Goal: Task Accomplishment & Management: Use online tool/utility

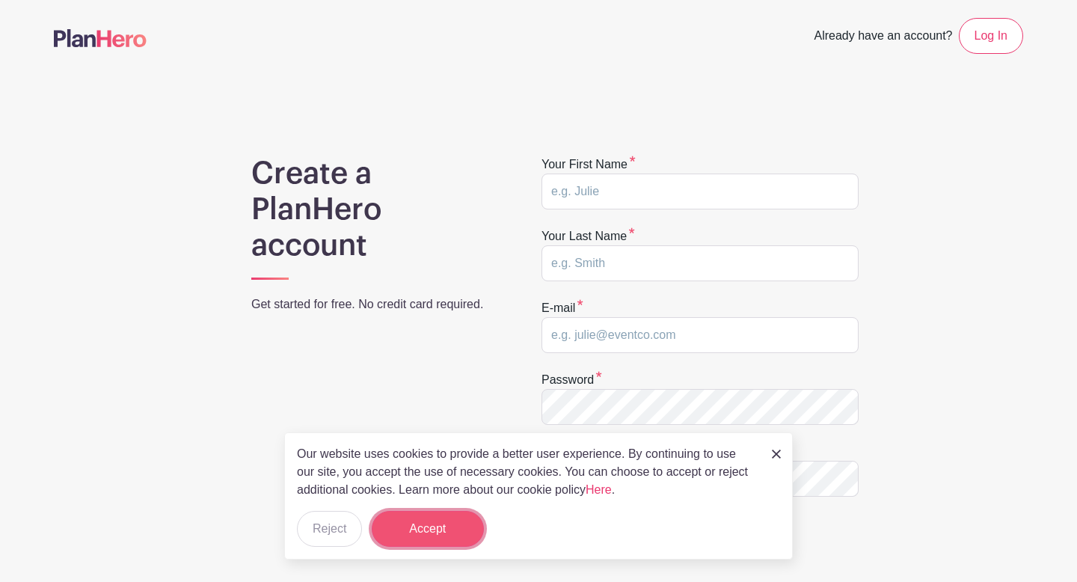
click at [456, 542] on button "Accept" at bounding box center [428, 529] width 112 height 36
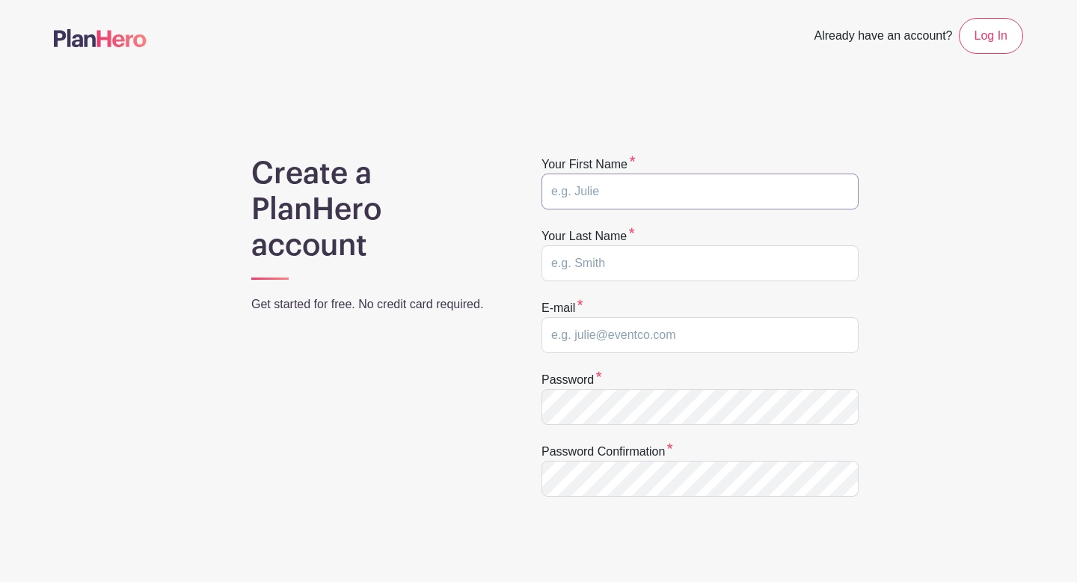
click at [612, 186] on input "text" at bounding box center [700, 192] width 317 height 36
type input "[PERSON_NAME]"
type input "[EMAIL_ADDRESS][DOMAIN_NAME]"
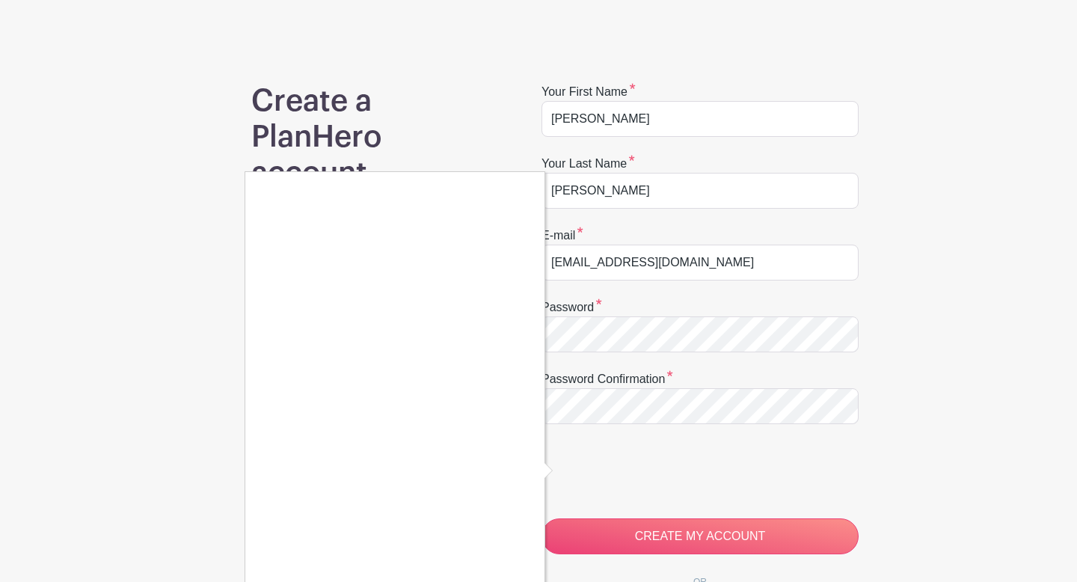
scroll to position [103, 0]
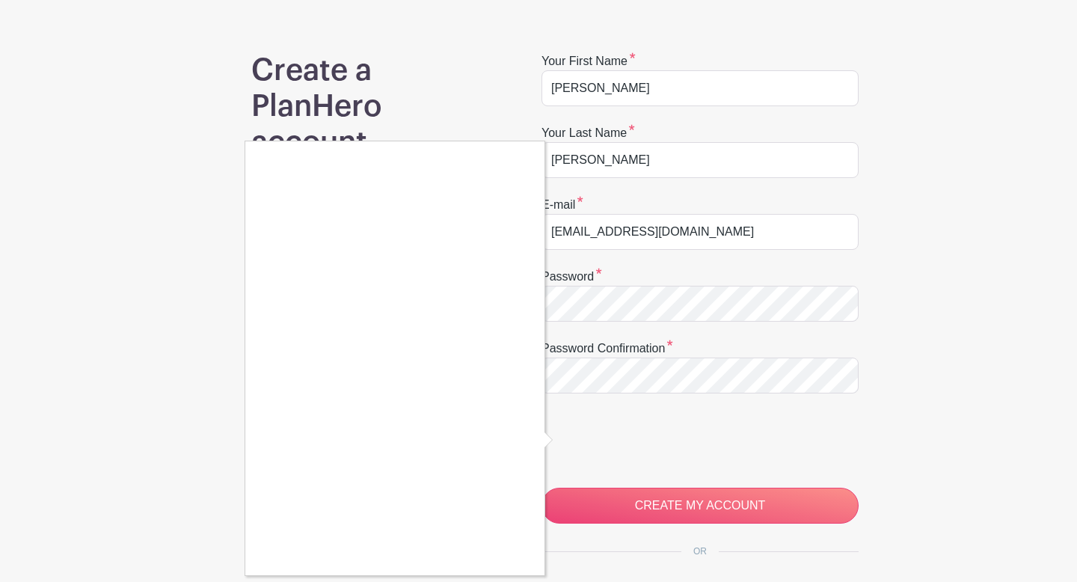
click at [609, 494] on div at bounding box center [538, 291] width 1077 height 582
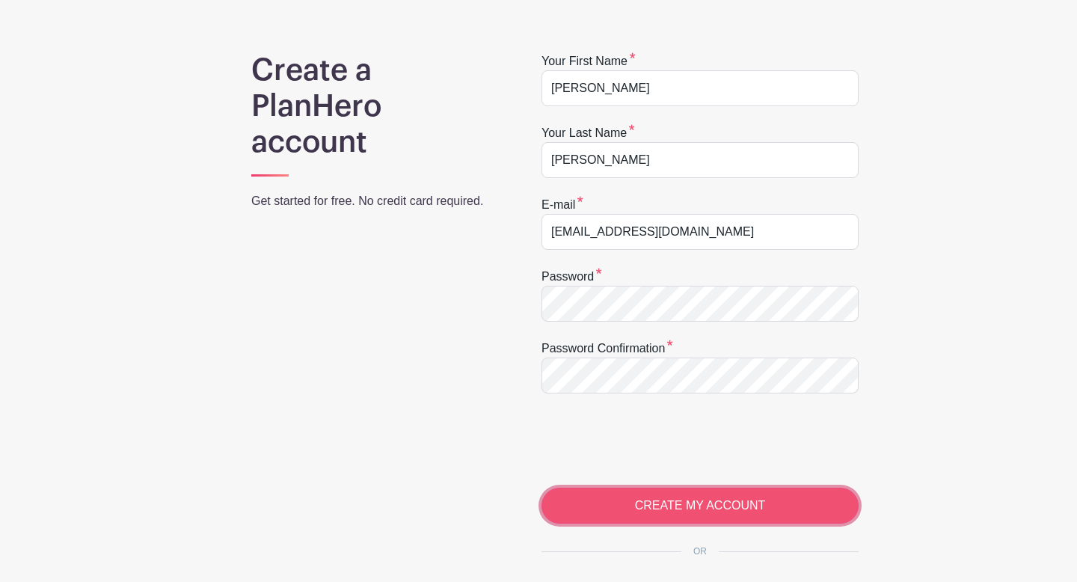
click at [596, 508] on input "CREATE MY ACCOUNT" at bounding box center [700, 506] width 317 height 36
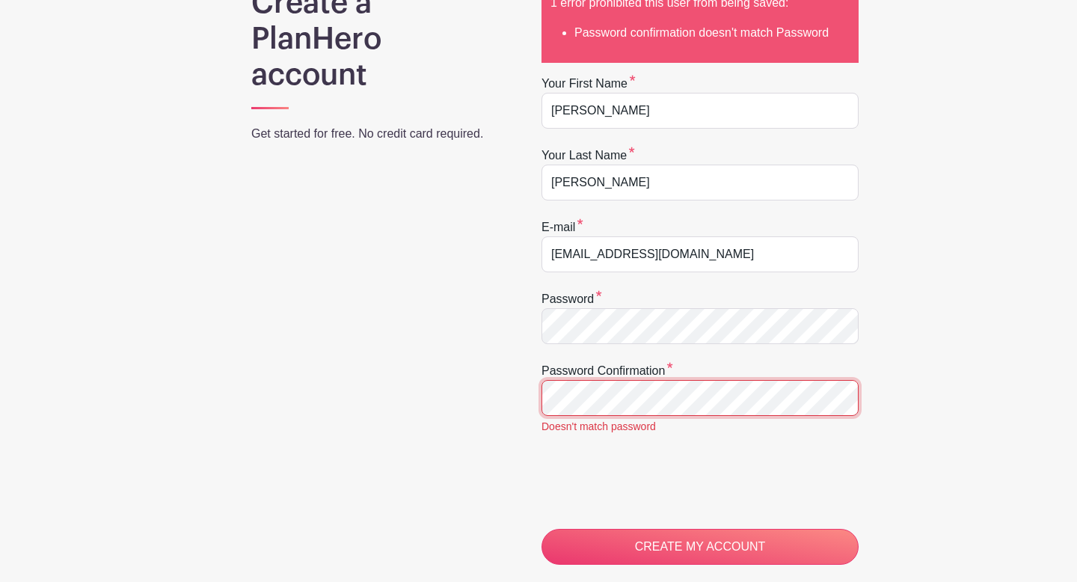
scroll to position [182, 0]
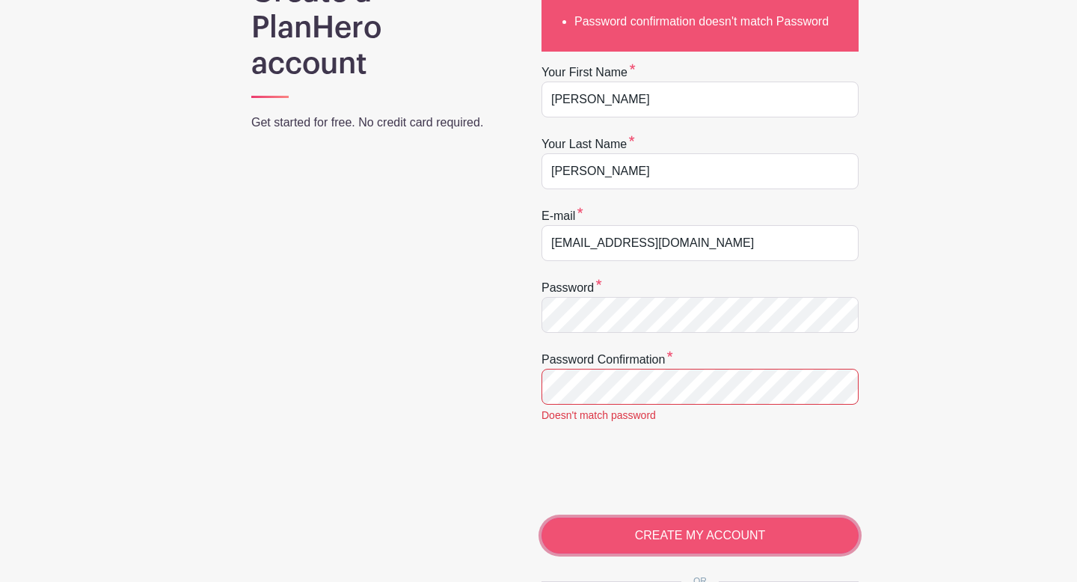
click at [594, 541] on input "CREATE MY ACCOUNT" at bounding box center [700, 536] width 317 height 36
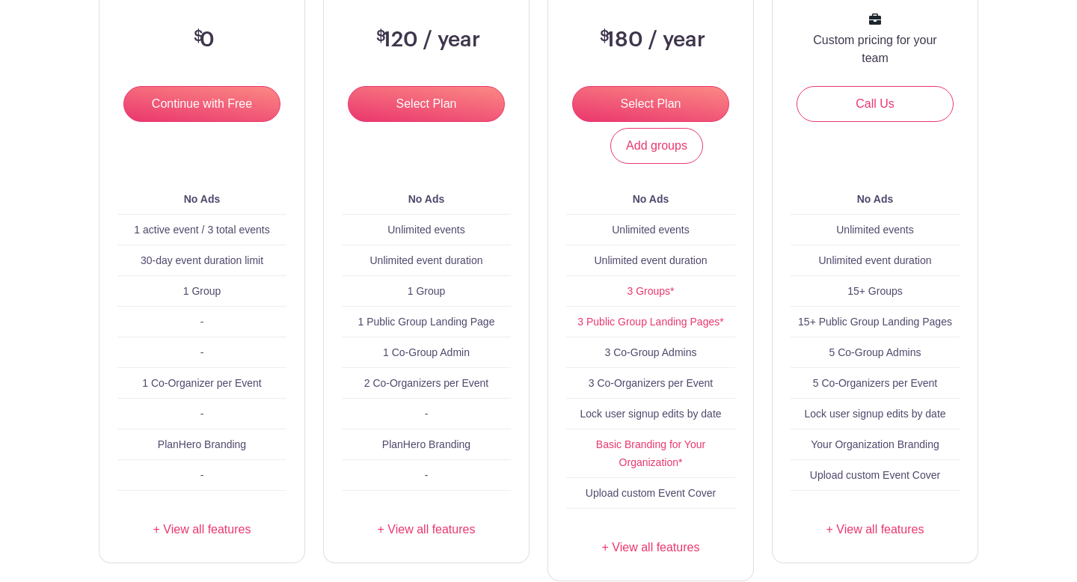
scroll to position [266, 0]
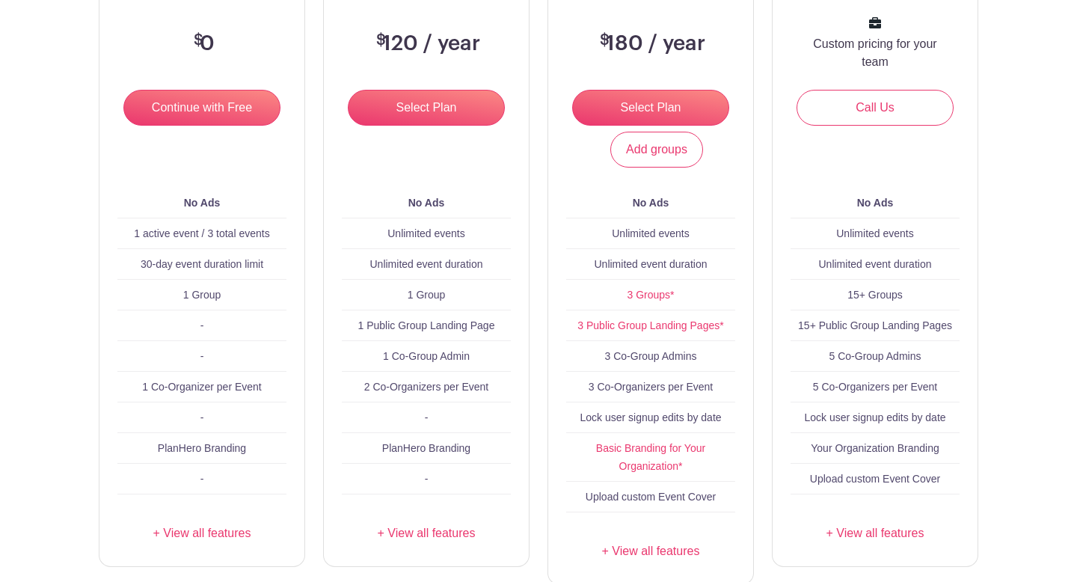
click at [213, 517] on div "Free $ 0 Continue with Free Add groups No Ads 1 active event / 3 total events 3…" at bounding box center [201, 259] width 205 height 616
click at [213, 536] on link "+ View all features" at bounding box center [201, 533] width 169 height 18
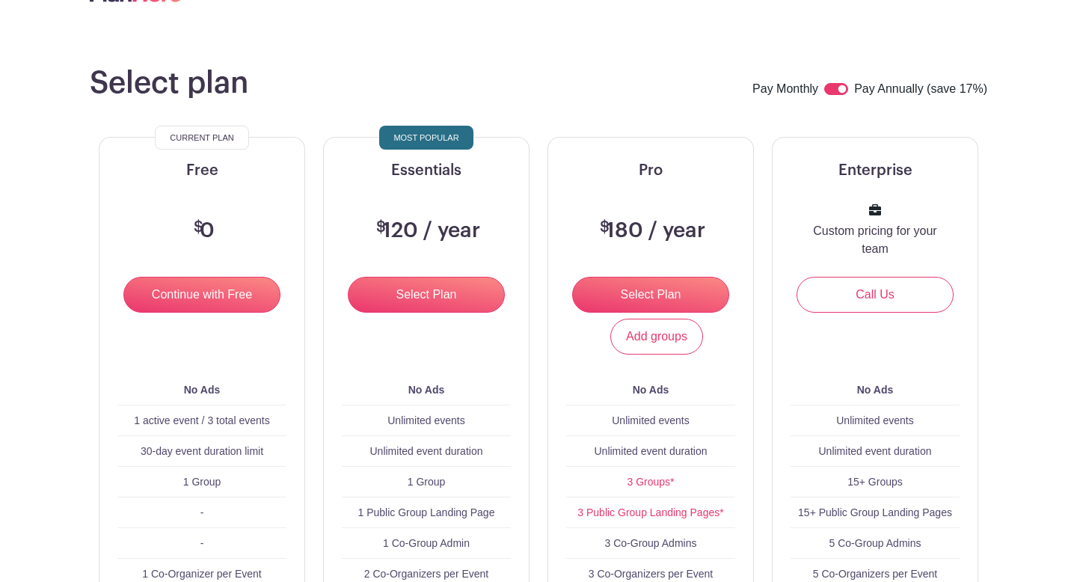
scroll to position [78, 0]
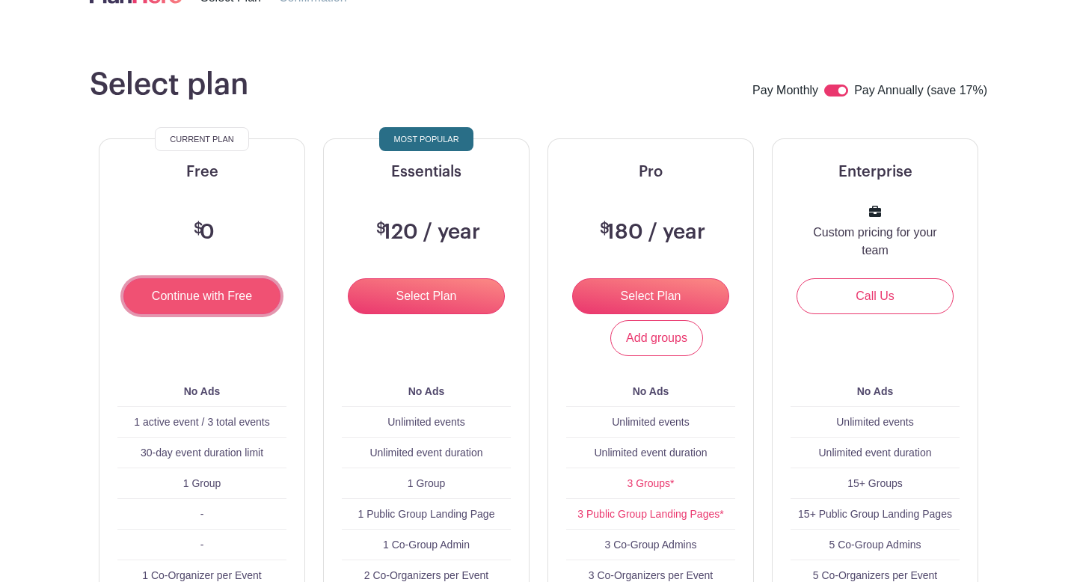
click at [232, 310] on input "Continue with Free" at bounding box center [201, 296] width 157 height 36
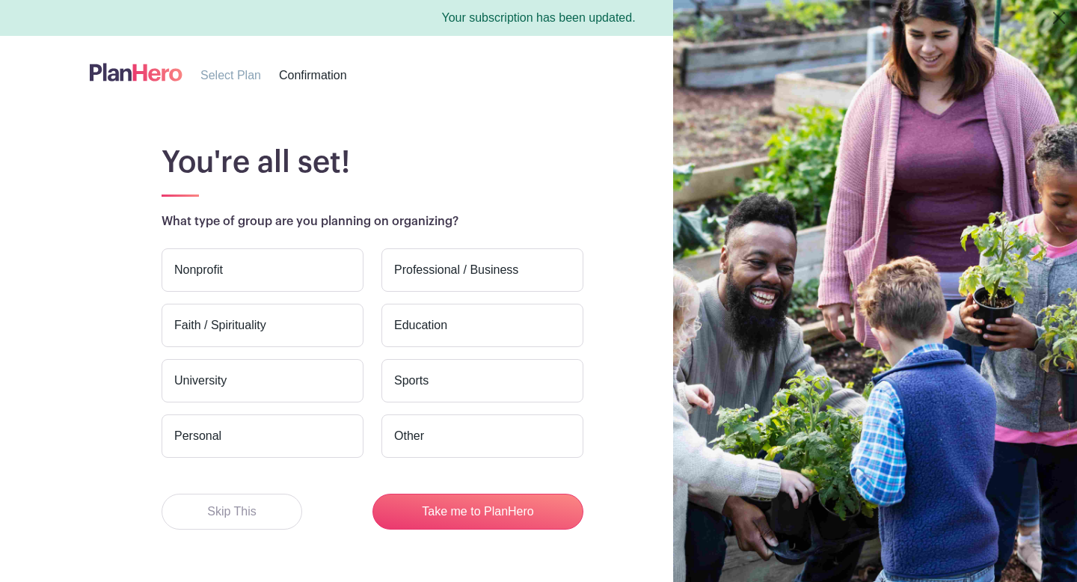
click at [316, 281] on label "Nonprofit" at bounding box center [263, 269] width 202 height 43
click at [0, 0] on input "Nonprofit" at bounding box center [0, 0] width 0 height 0
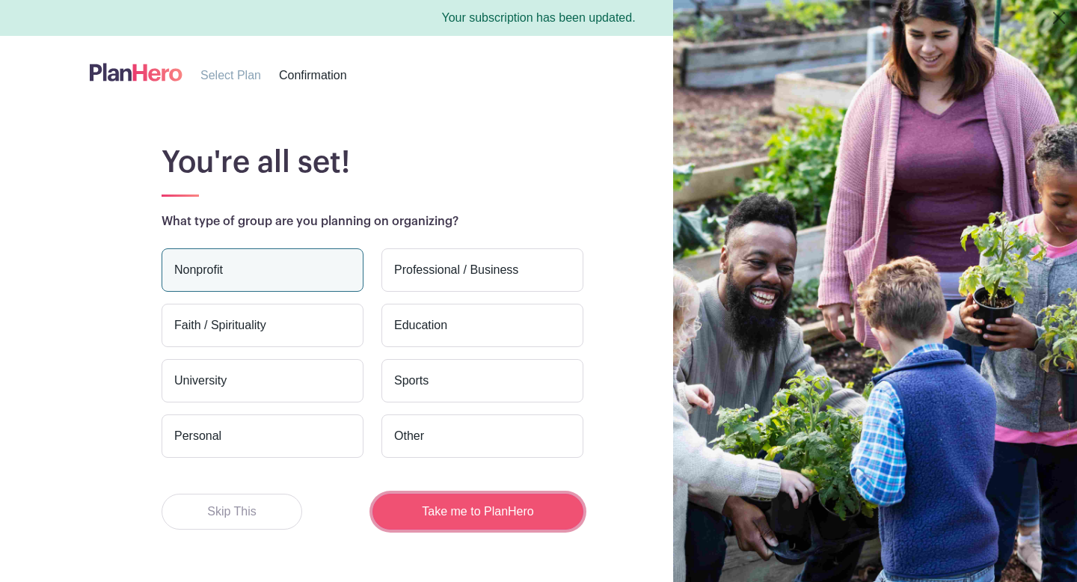
click at [425, 507] on button "Take me to PlanHero" at bounding box center [478, 512] width 211 height 36
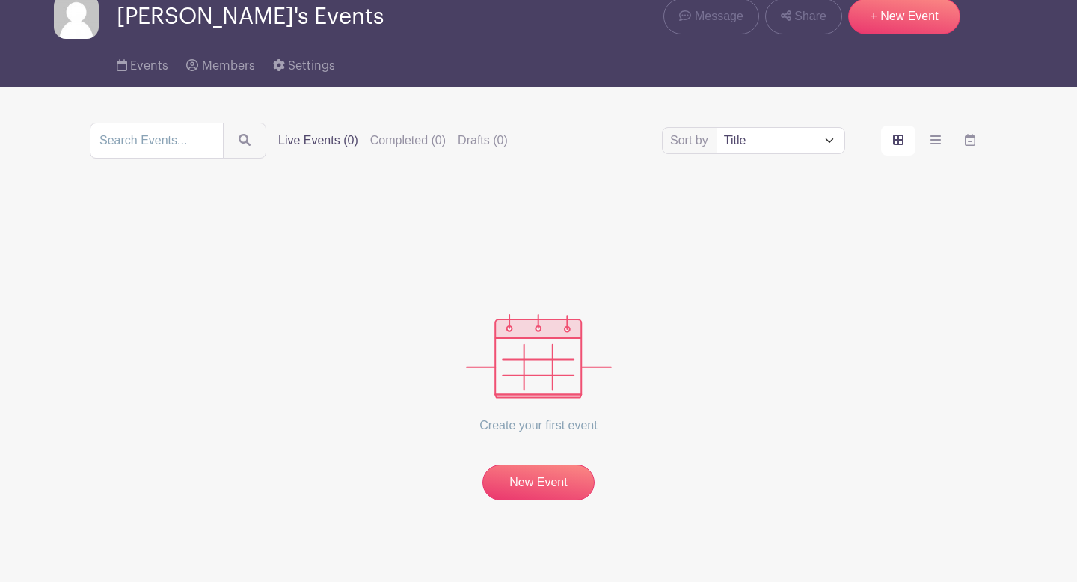
scroll to position [79, 0]
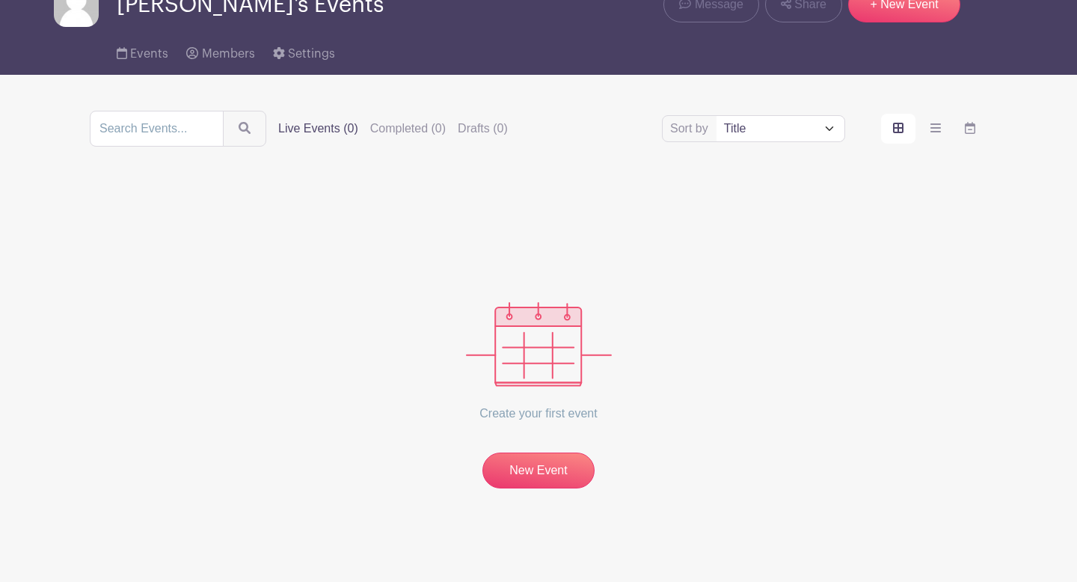
click at [524, 450] on div "Create your first event New Event" at bounding box center [539, 395] width 146 height 186
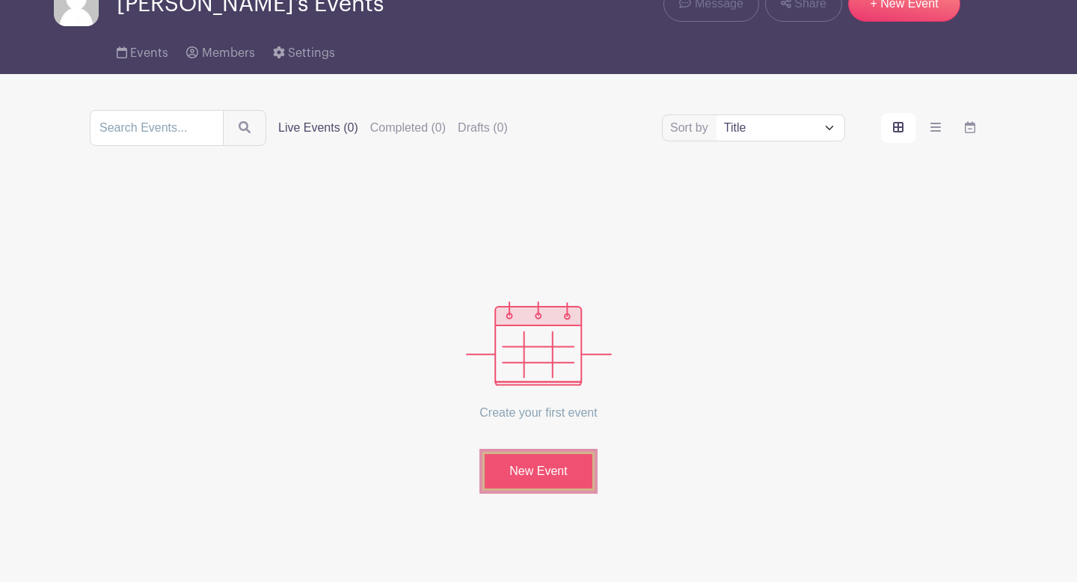
click at [524, 466] on link "New Event" at bounding box center [539, 471] width 112 height 39
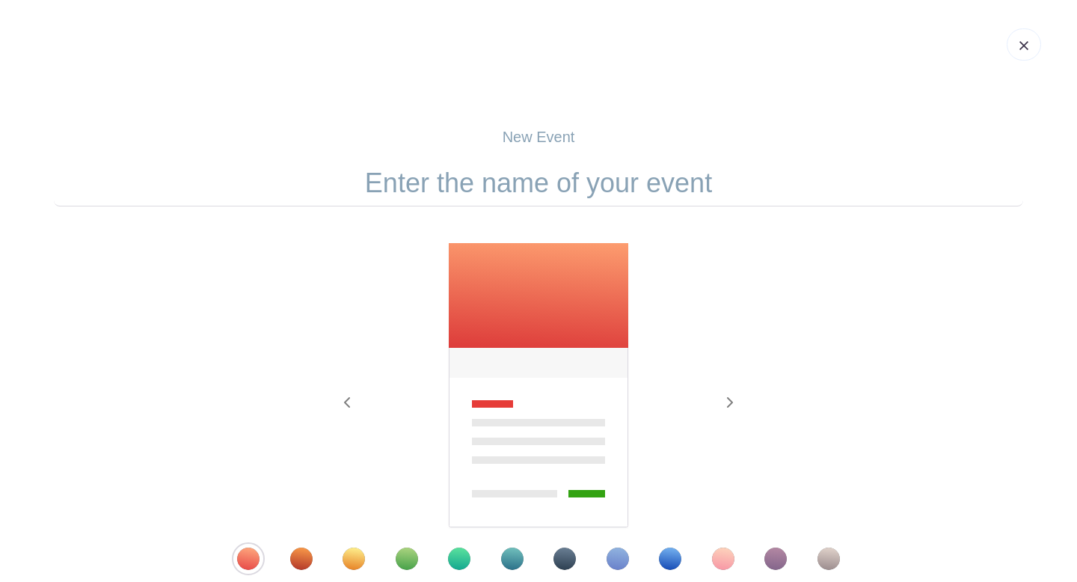
click at [571, 193] on input "text" at bounding box center [538, 183] width 969 height 46
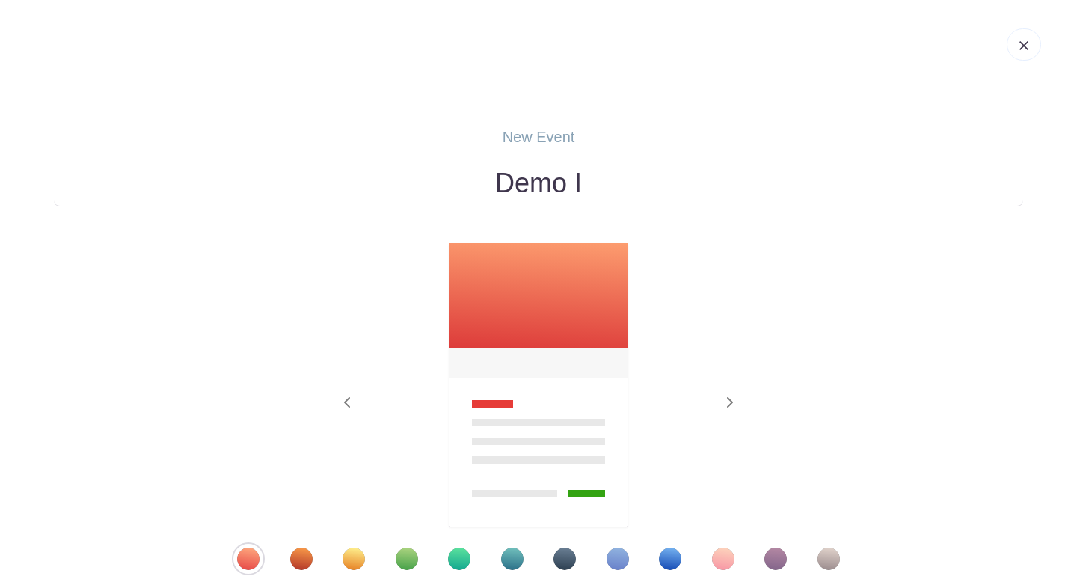
scroll to position [201, 0]
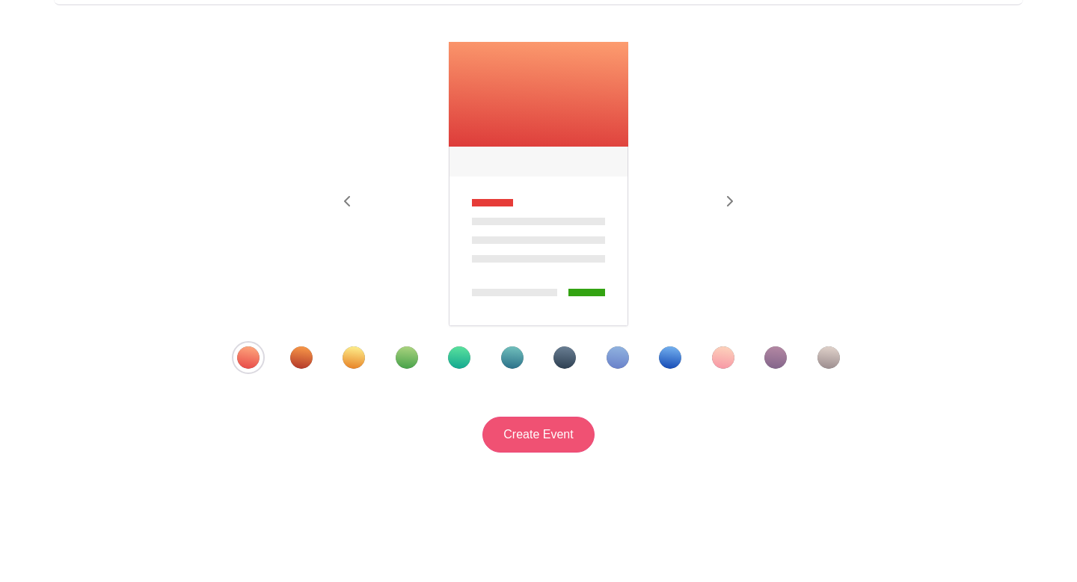
type input "Demo I"
click at [535, 450] on input "Create Event" at bounding box center [539, 435] width 112 height 36
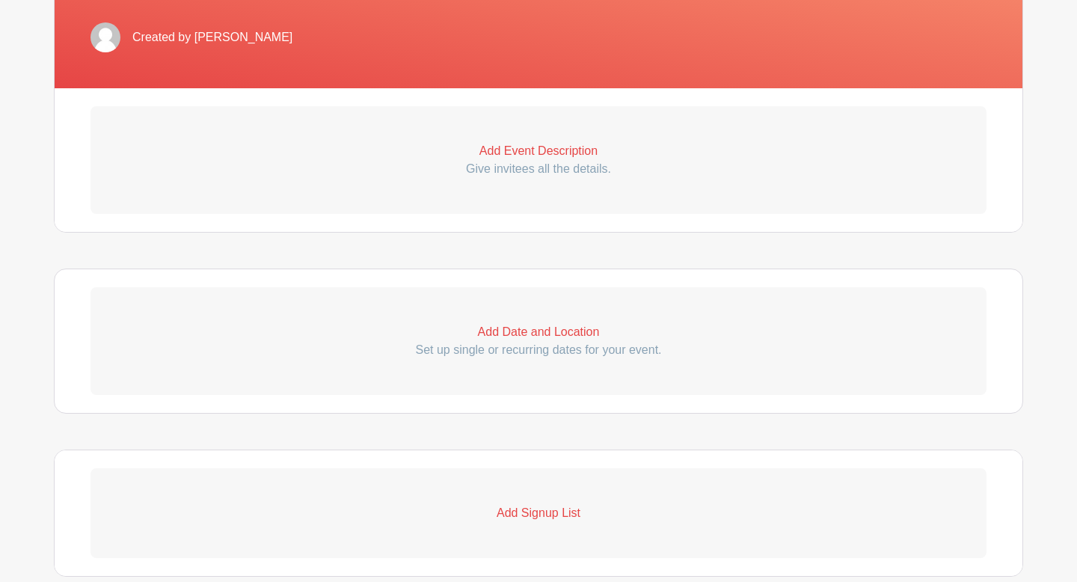
scroll to position [395, 0]
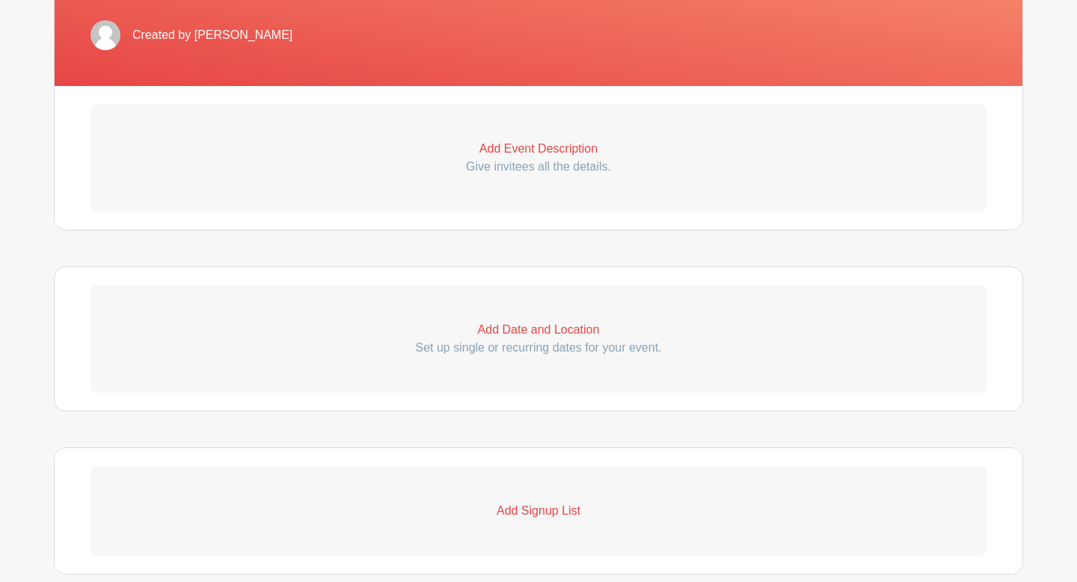
click at [539, 148] on p "Add Event Description" at bounding box center [539, 149] width 896 height 18
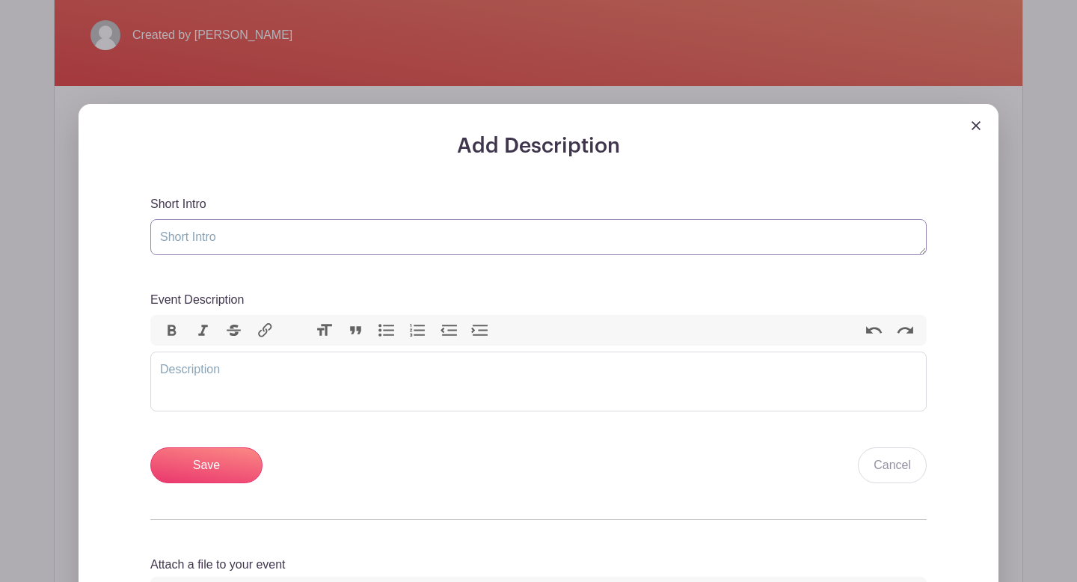
click at [555, 236] on textarea "Short Intro" at bounding box center [538, 237] width 776 height 36
type textarea "D"
type textarea "First Demo with Client"
click at [474, 366] on trix-editor "Event Description" at bounding box center [538, 382] width 776 height 60
type trix-editor "<div>50% Project Completion</div>"
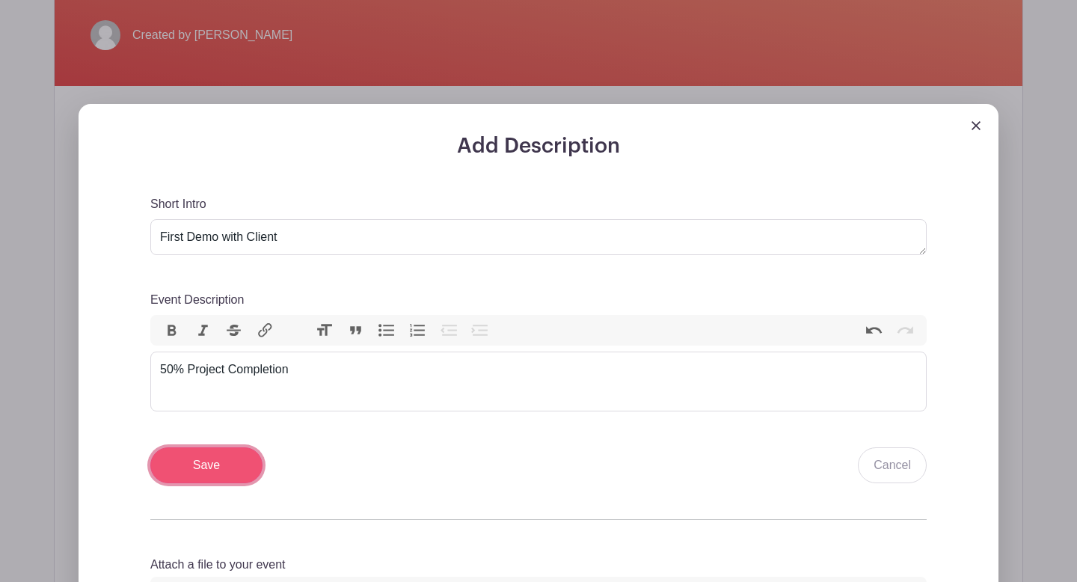
click at [243, 464] on input "Save" at bounding box center [206, 465] width 112 height 36
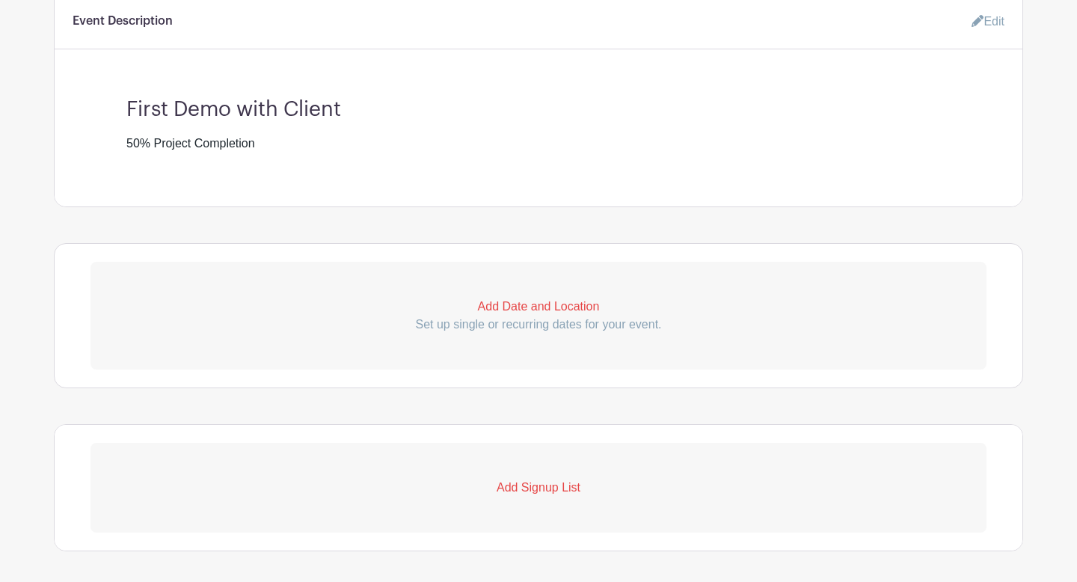
scroll to position [626, 0]
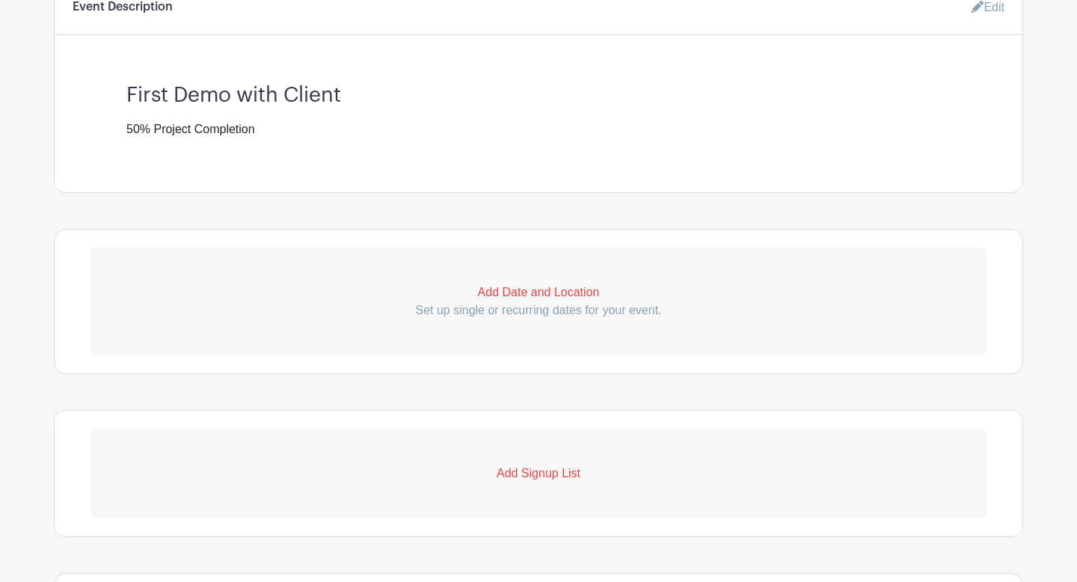
click at [579, 299] on p "Add Date and Location" at bounding box center [539, 293] width 896 height 18
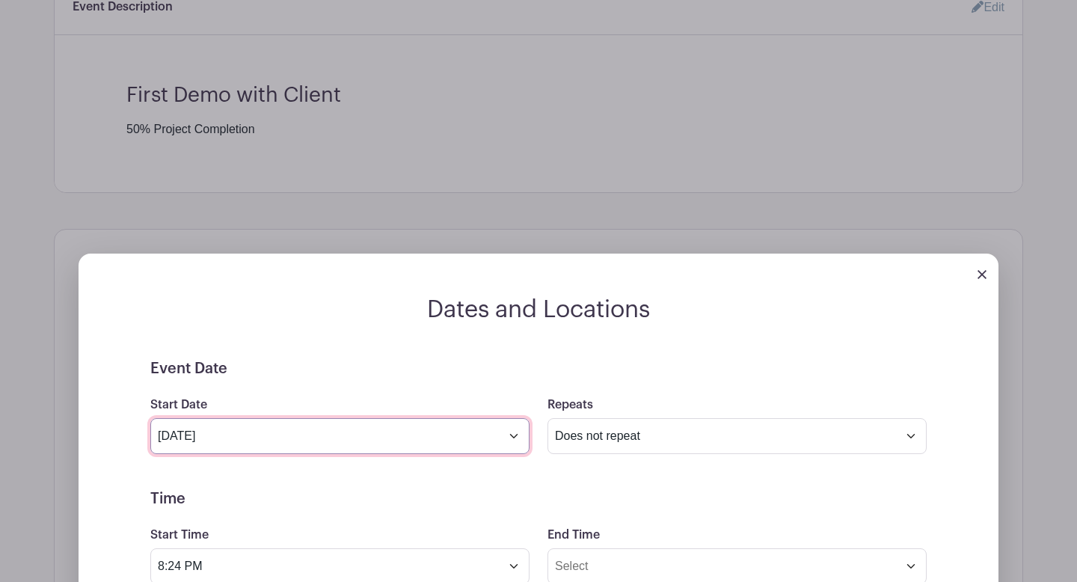
click at [519, 438] on input "[DATE]" at bounding box center [339, 436] width 379 height 36
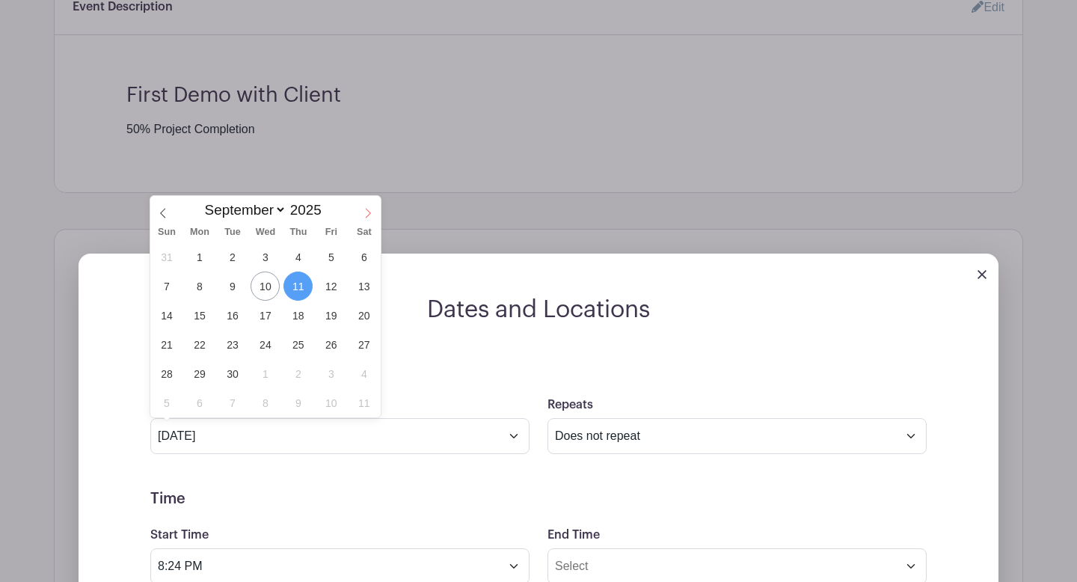
click at [368, 212] on icon at bounding box center [368, 213] width 10 height 10
select select "9"
click at [200, 313] on span "13" at bounding box center [199, 315] width 29 height 29
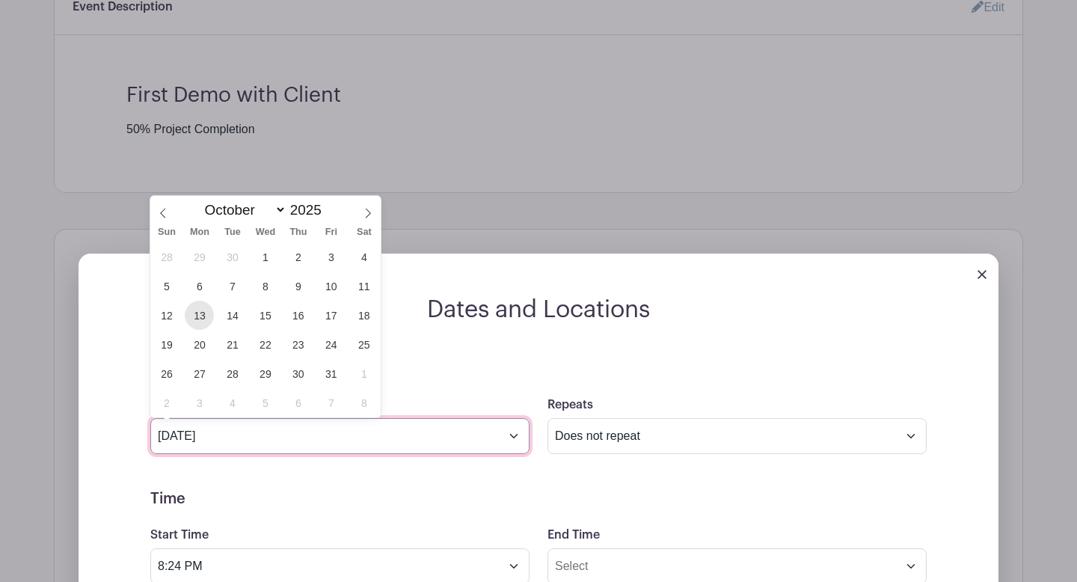
type input "[DATE]"
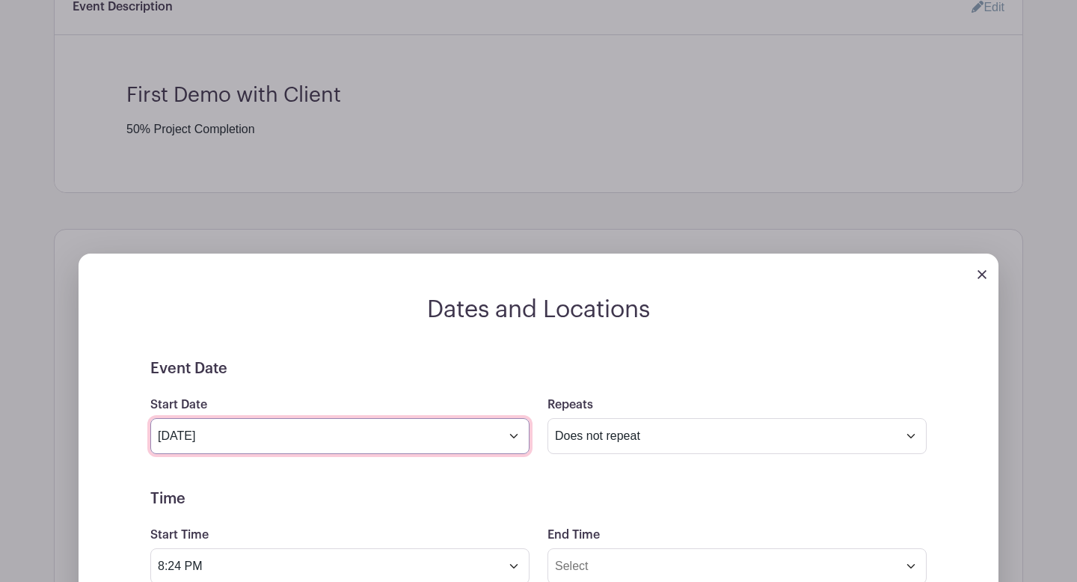
scroll to position [711, 0]
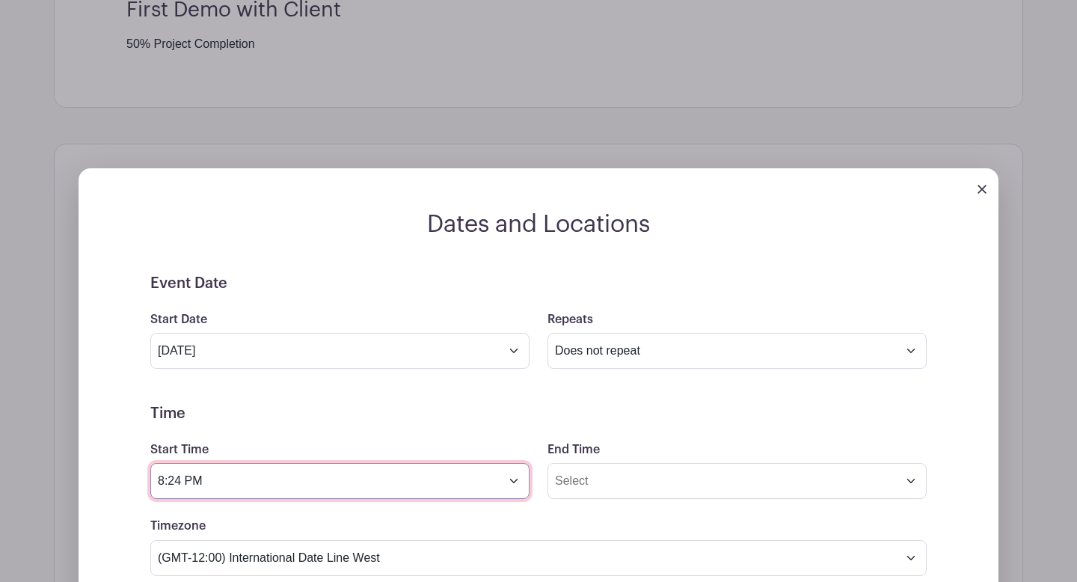
click at [517, 482] on input "8:24 PM" at bounding box center [339, 481] width 379 height 36
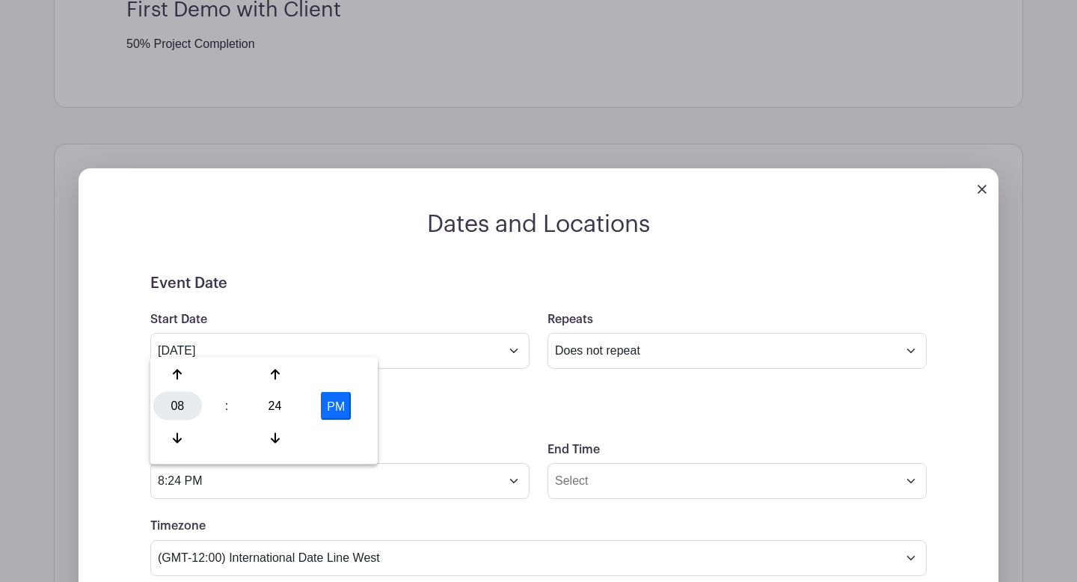
click at [181, 402] on div "08" at bounding box center [177, 406] width 49 height 28
click at [192, 409] on div "04" at bounding box center [178, 406] width 50 height 28
click at [269, 411] on div "24" at bounding box center [275, 406] width 49 height 28
click at [266, 407] on div "30" at bounding box center [289, 406] width 50 height 28
click at [280, 411] on div "30" at bounding box center [275, 406] width 49 height 28
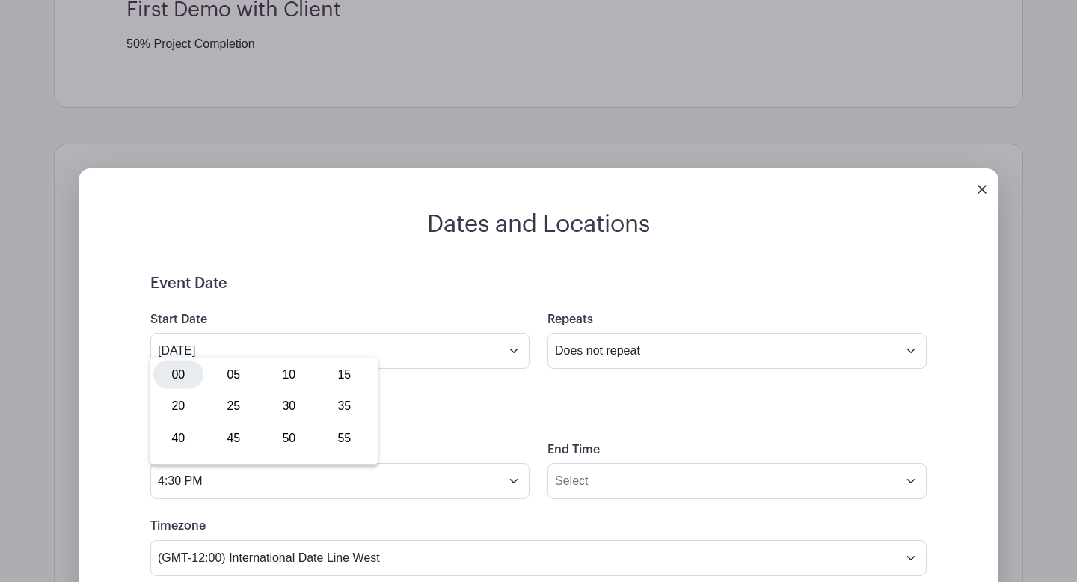
click at [173, 370] on div "00" at bounding box center [178, 375] width 50 height 28
click at [335, 408] on button "PM" at bounding box center [336, 406] width 30 height 28
click at [335, 408] on button "AM" at bounding box center [336, 406] width 30 height 28
type input "4:00 PM"
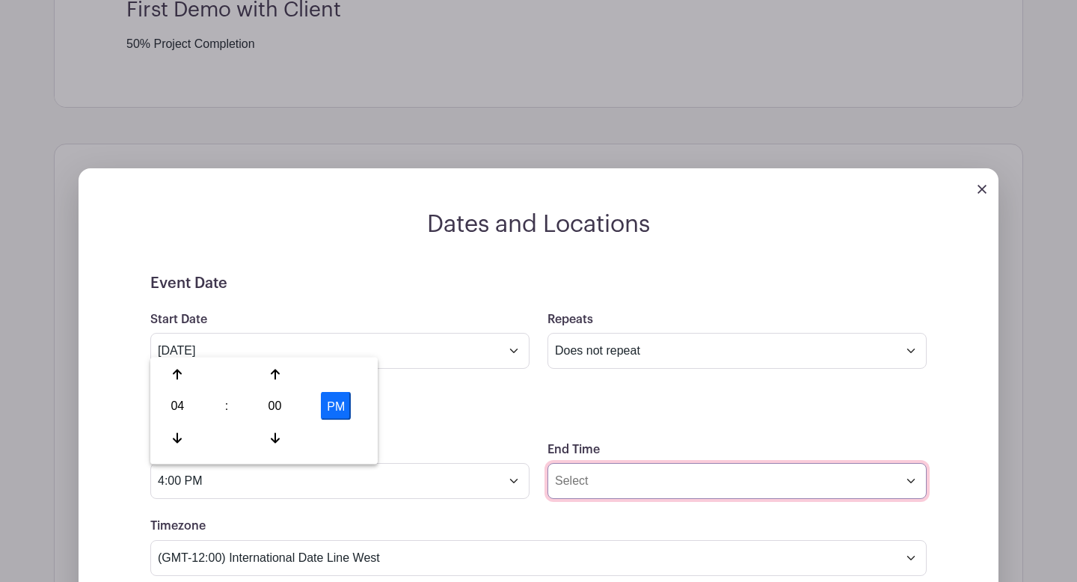
click at [593, 487] on input "End Time" at bounding box center [737, 481] width 379 height 36
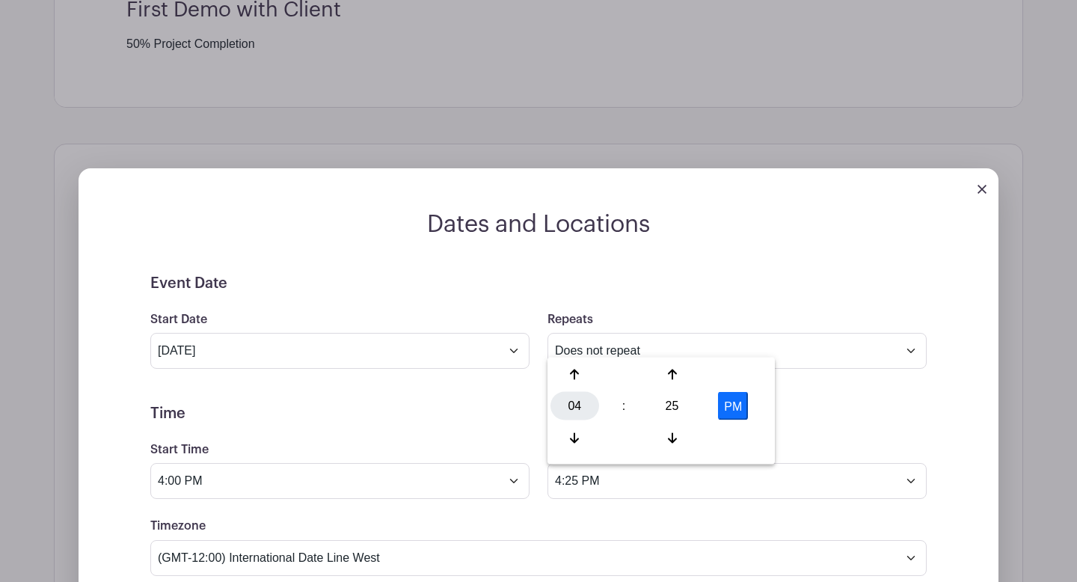
click at [576, 408] on div "04" at bounding box center [575, 406] width 49 height 28
click at [653, 421] on div "12 01 02 03 04 05 06 07 08 09 10 11" at bounding box center [661, 408] width 221 height 95
click at [646, 414] on div "05" at bounding box center [631, 406] width 50 height 28
click at [676, 411] on div "25" at bounding box center [672, 406] width 49 height 28
click at [724, 378] on div "15" at bounding box center [742, 375] width 50 height 28
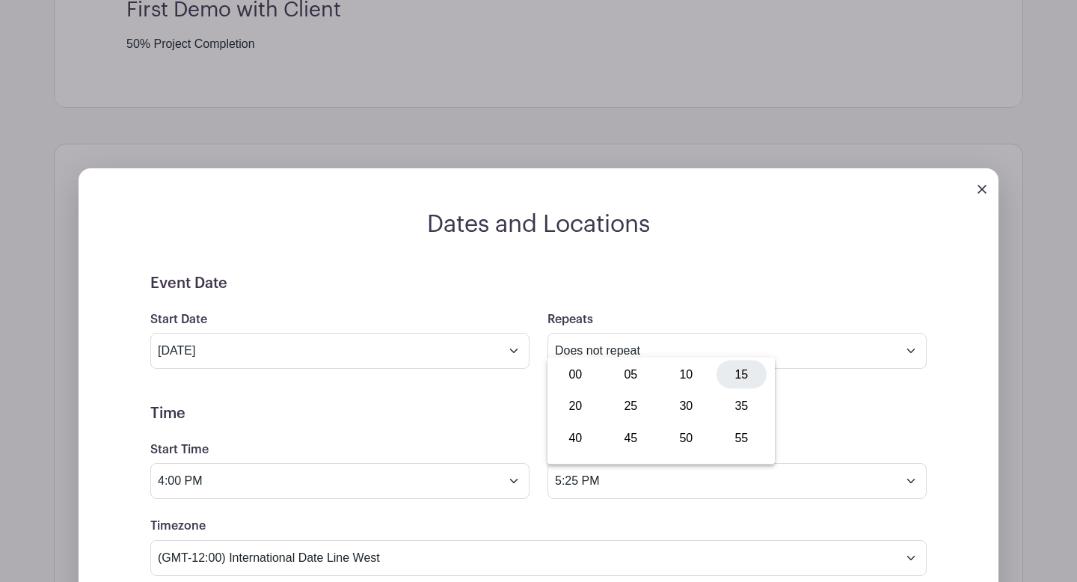
type input "5:15 PM"
click at [702, 539] on div "Timezone (GMT-12:00) International Date Line West (GMT-11:00) [US_STATE] (GMT-1…" at bounding box center [538, 546] width 794 height 58
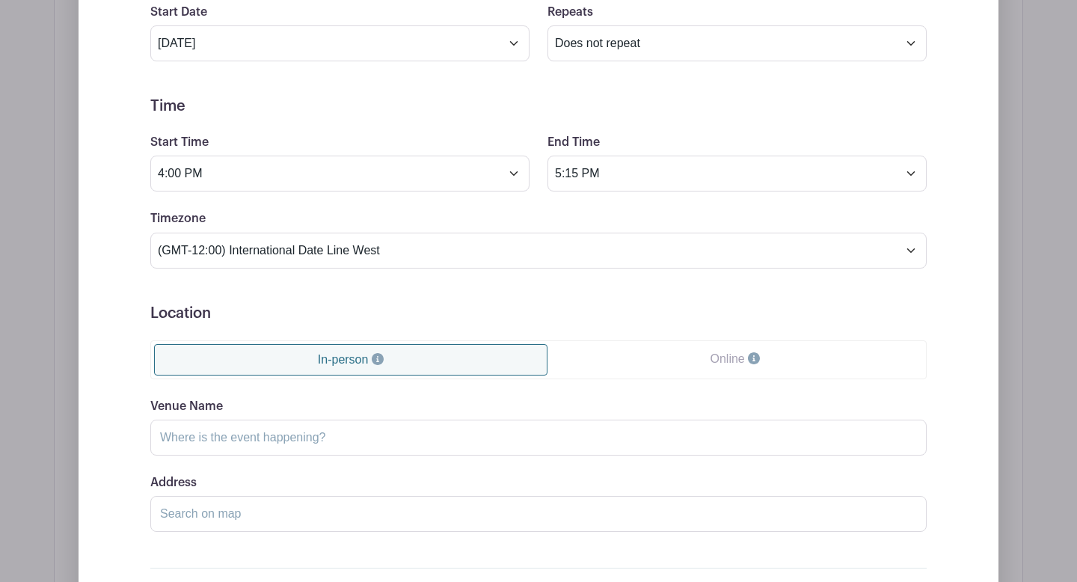
scroll to position [1025, 0]
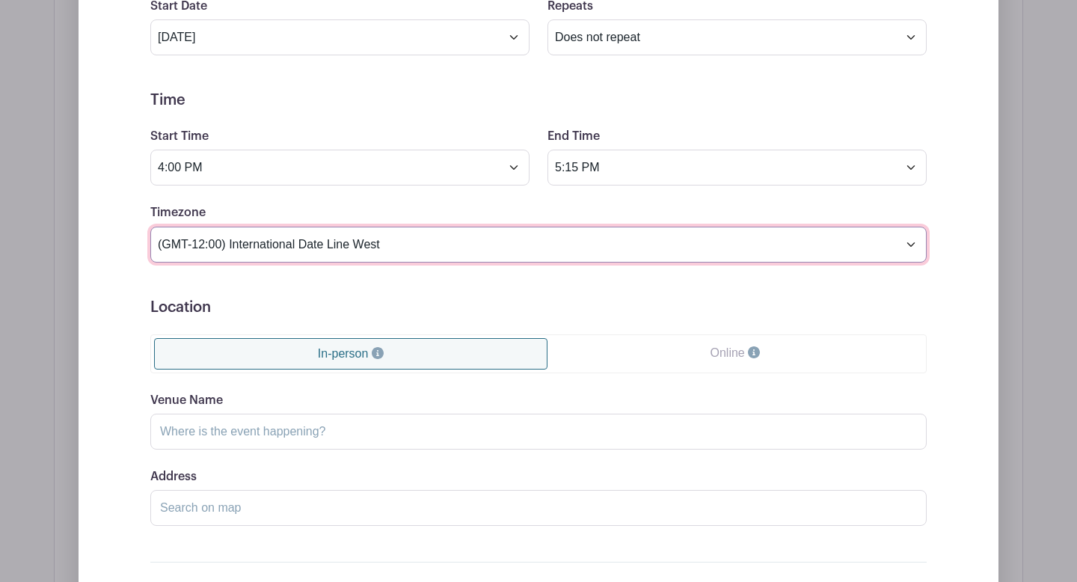
click at [594, 250] on select "(GMT-12:00) International Date Line West (GMT-11:00) [US_STATE] (GMT-11:00) [GE…" at bounding box center [538, 245] width 776 height 36
select select "Eastern Time ([GEOGRAPHIC_DATA] & [GEOGRAPHIC_DATA])"
click at [150, 227] on select "(GMT-12:00) International Date Line West (GMT-11:00) [US_STATE] (GMT-11:00) [GE…" at bounding box center [538, 245] width 776 height 36
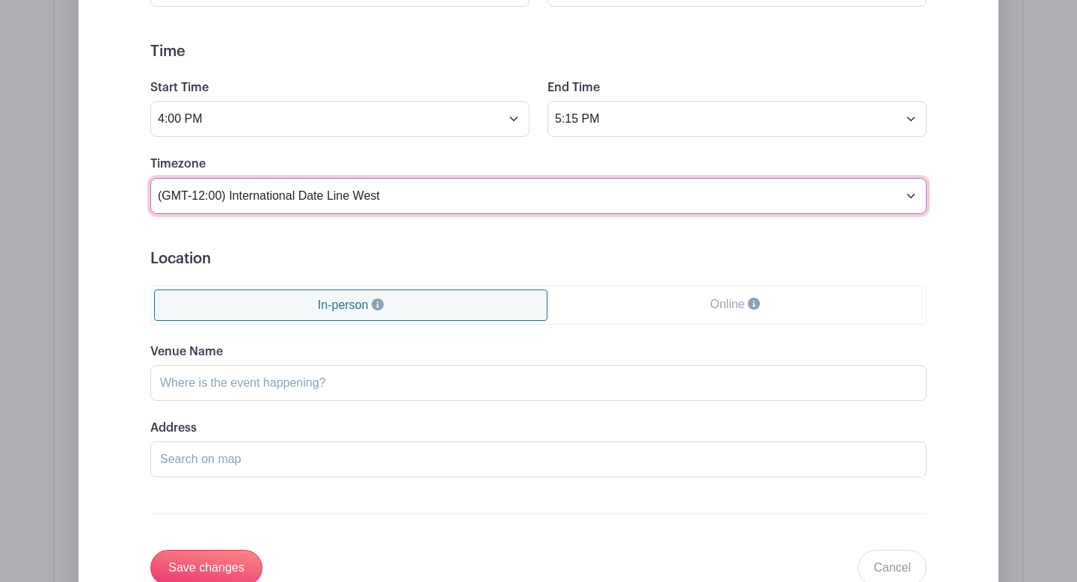
scroll to position [1093, 0]
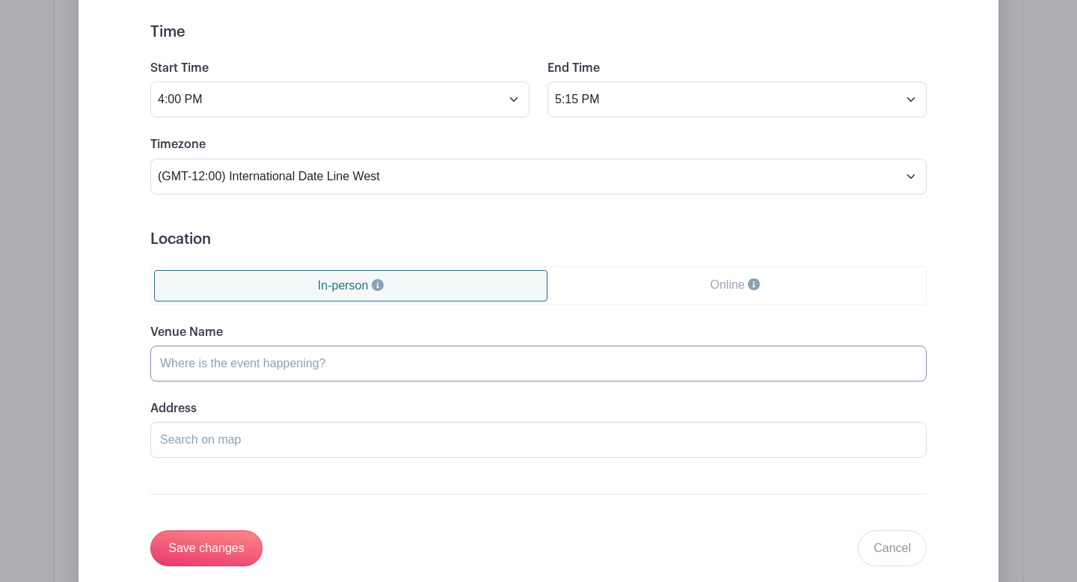
click at [506, 365] on input "Venue Name" at bounding box center [538, 364] width 776 height 36
type input "[GEOGRAPHIC_DATA] COB"
click at [483, 449] on input "Address" at bounding box center [538, 440] width 776 height 36
click at [249, 545] on input "Save changes" at bounding box center [206, 548] width 112 height 36
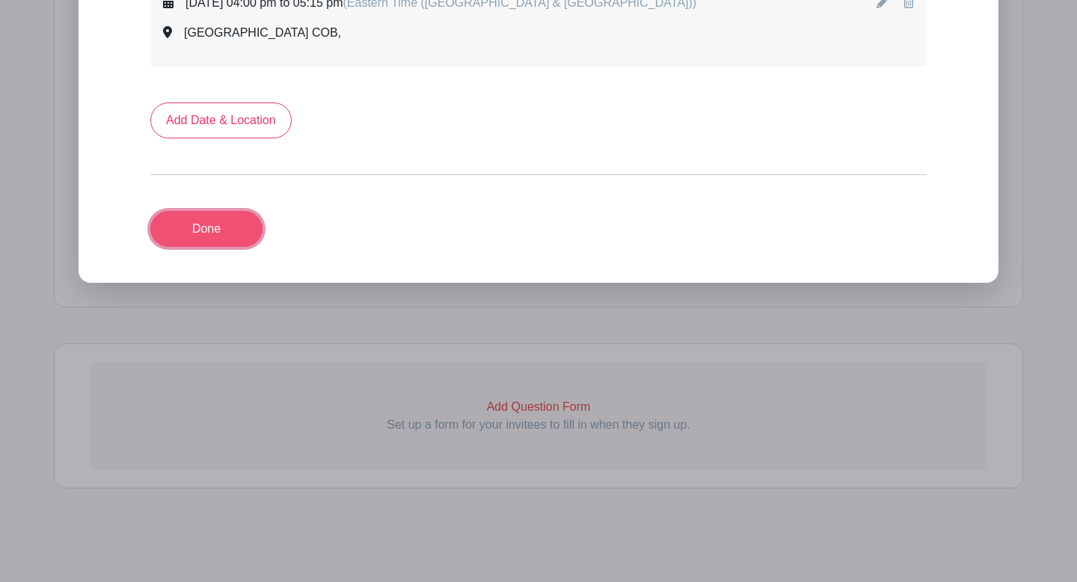
click at [241, 221] on link "Done" at bounding box center [206, 229] width 112 height 36
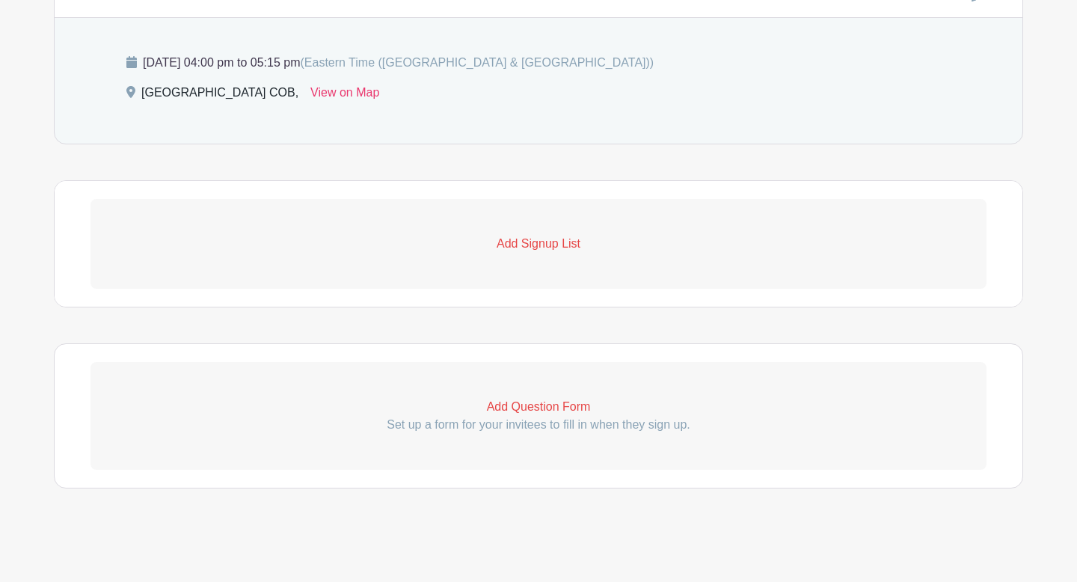
click at [524, 248] on p "Add Signup List" at bounding box center [539, 244] width 896 height 18
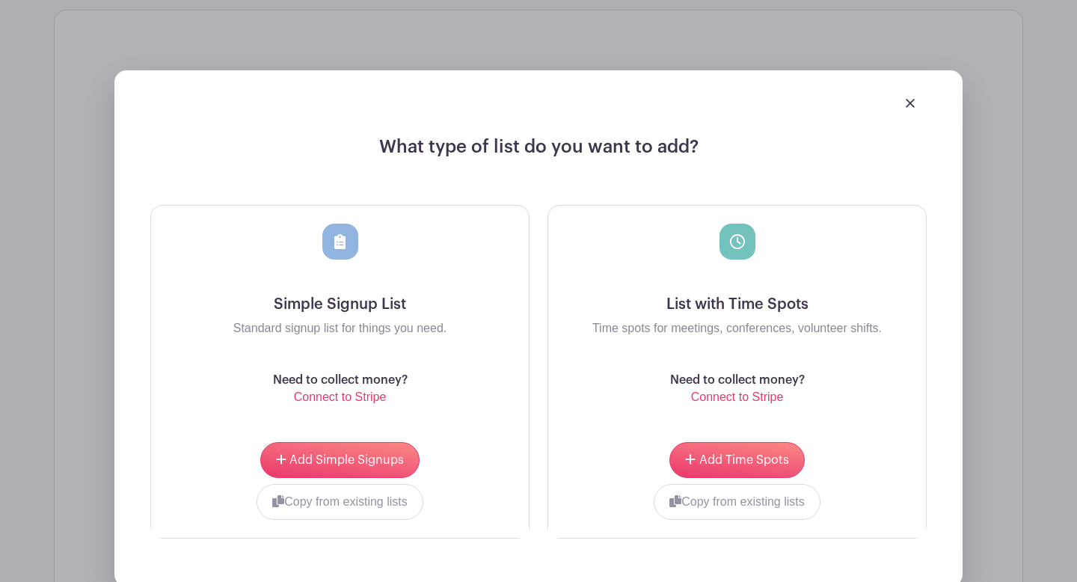
scroll to position [932, 0]
click at [384, 462] on span "Add Simple Signups" at bounding box center [347, 459] width 114 height 12
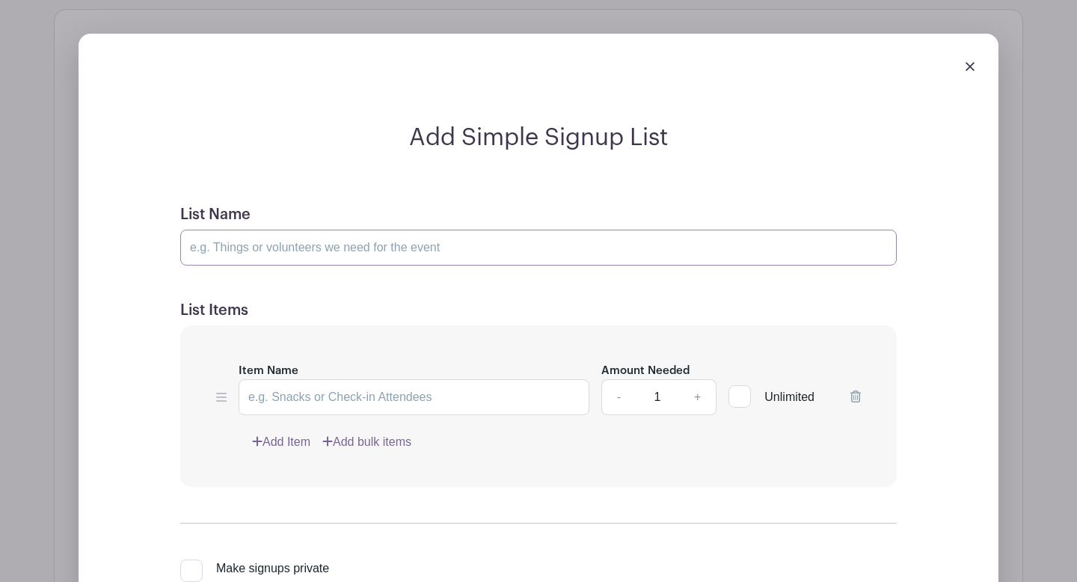
click at [649, 250] on input "List Name" at bounding box center [538, 248] width 717 height 36
type input "Volunteers"
click at [505, 397] on input "Item Name" at bounding box center [414, 397] width 351 height 36
type input "Presenter"
click at [694, 404] on link "+" at bounding box center [697, 397] width 37 height 36
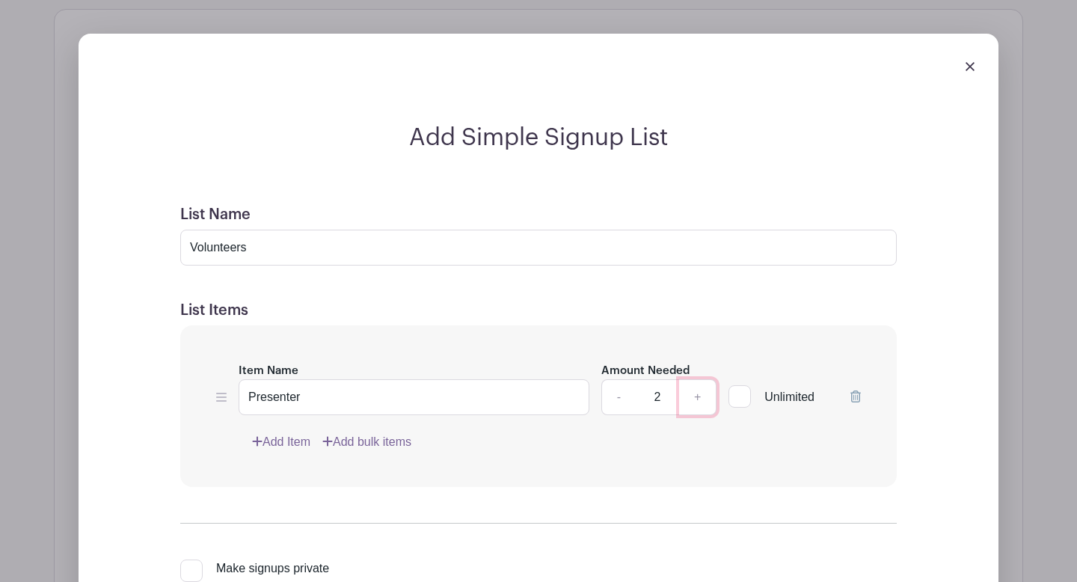
click at [694, 404] on link "+" at bounding box center [697, 397] width 37 height 36
type input "5"
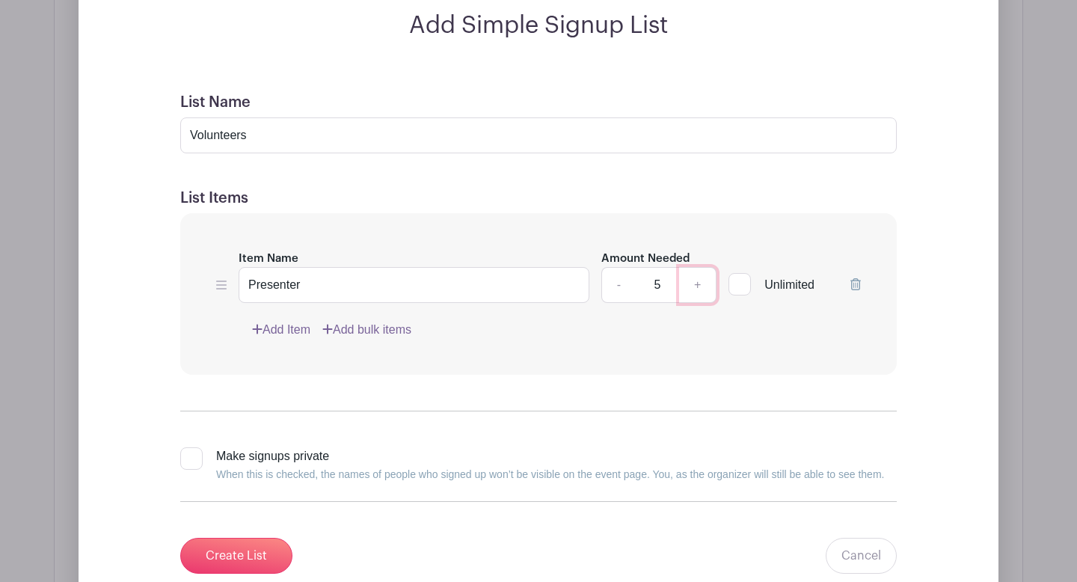
scroll to position [1165, 0]
click at [238, 555] on input "Create List" at bounding box center [236, 554] width 112 height 36
